Goal: Task Accomplishment & Management: Manage account settings

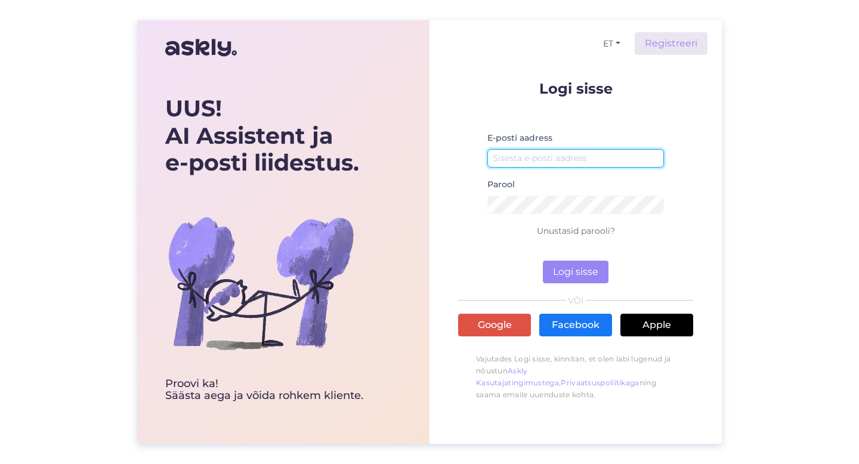
click at [593, 166] on input "email" at bounding box center [575, 158] width 177 height 18
type input "[EMAIL_ADDRESS][PERSON_NAME][DOMAIN_NAME]"
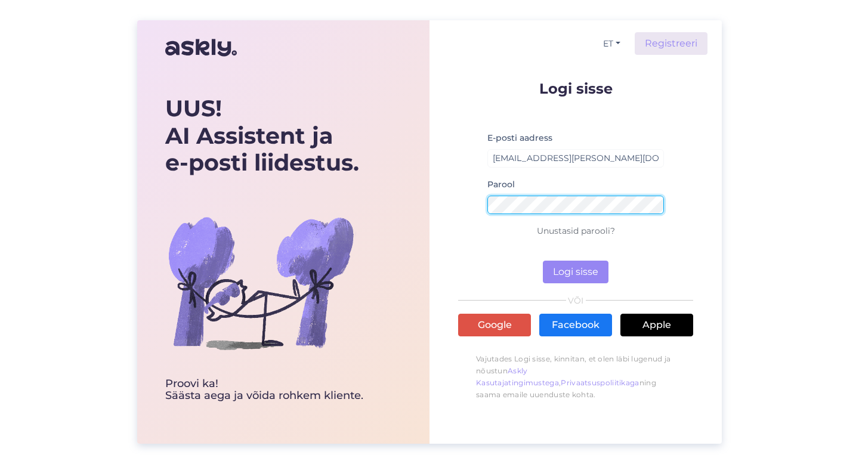
click at [543, 261] on button "Logi sisse" at bounding box center [576, 272] width 66 height 23
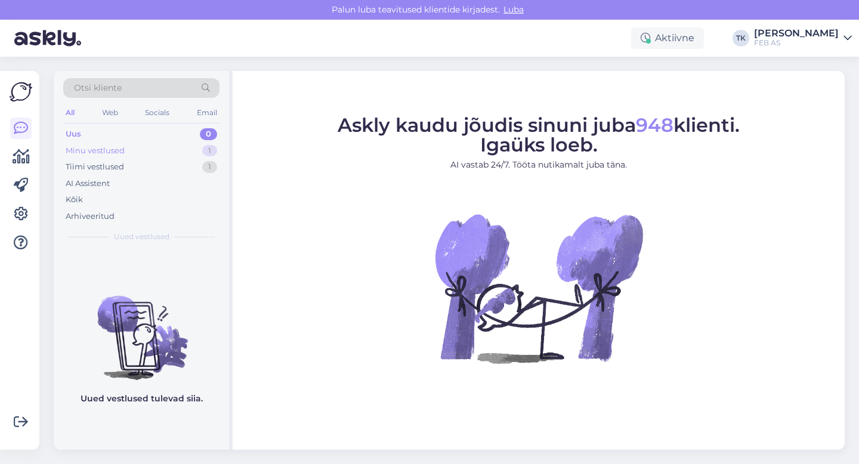
click at [158, 153] on div "Minu vestlused 1" at bounding box center [141, 151] width 156 height 17
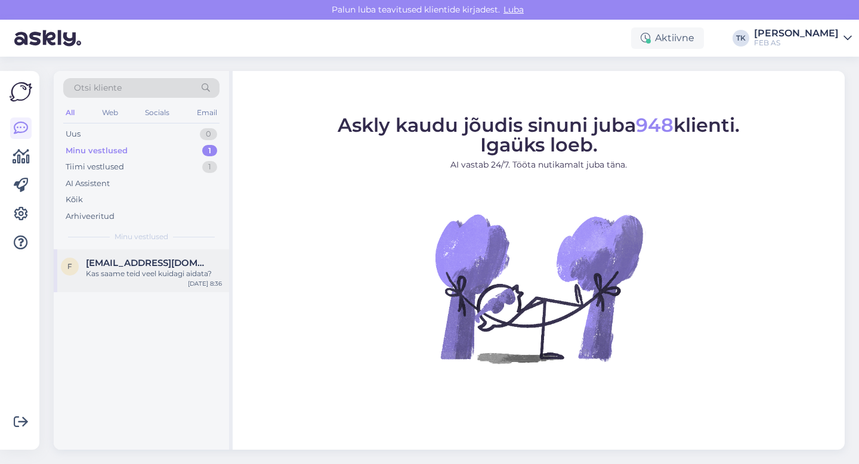
click at [136, 255] on div "f [EMAIL_ADDRESS][DOMAIN_NAME] Kas saame teid veel kuidagi aidata? [DATE] 8:36" at bounding box center [141, 270] width 175 height 43
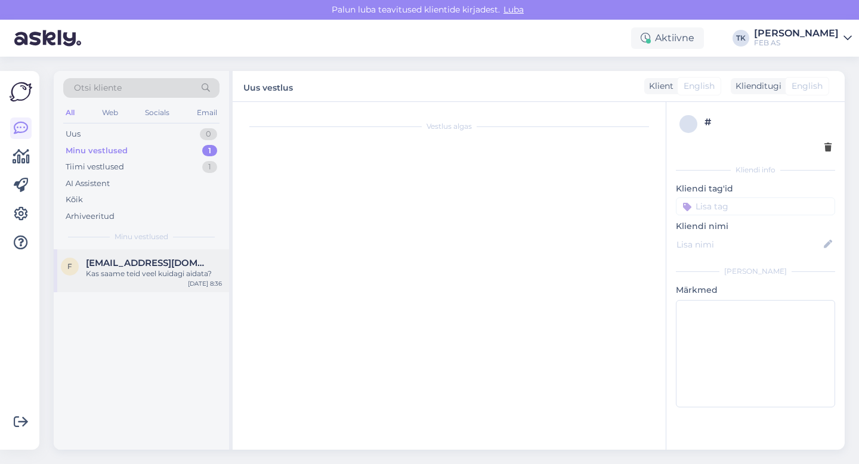
scroll to position [253, 0]
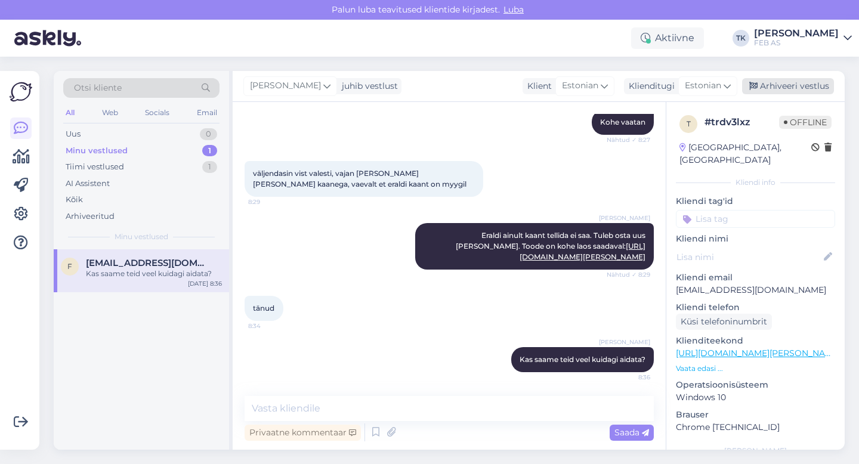
click at [802, 89] on div "Arhiveeri vestlus" at bounding box center [788, 86] width 92 height 16
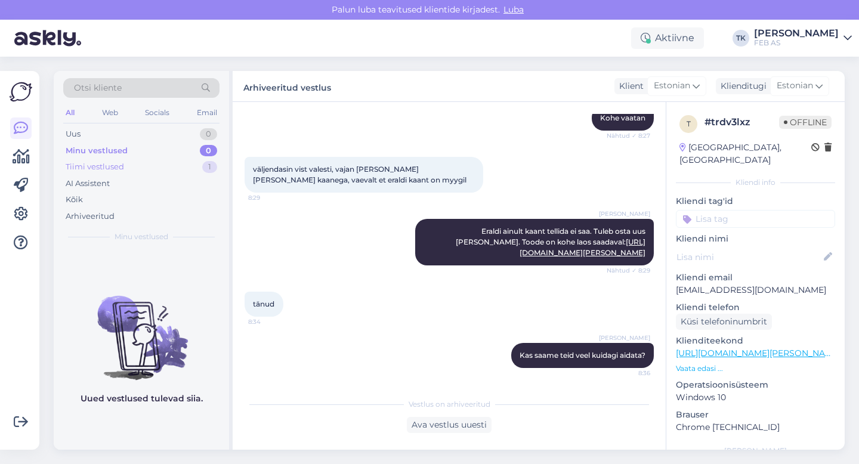
click at [126, 163] on div "Tiimi vestlused 1" at bounding box center [141, 167] width 156 height 17
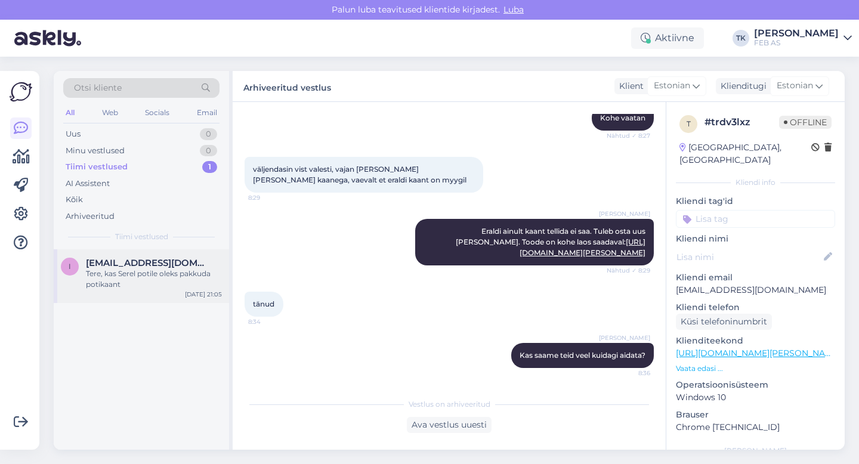
click at [116, 265] on span "[EMAIL_ADDRESS][DOMAIN_NAME]" at bounding box center [148, 263] width 124 height 11
